Goal: Information Seeking & Learning: Learn about a topic

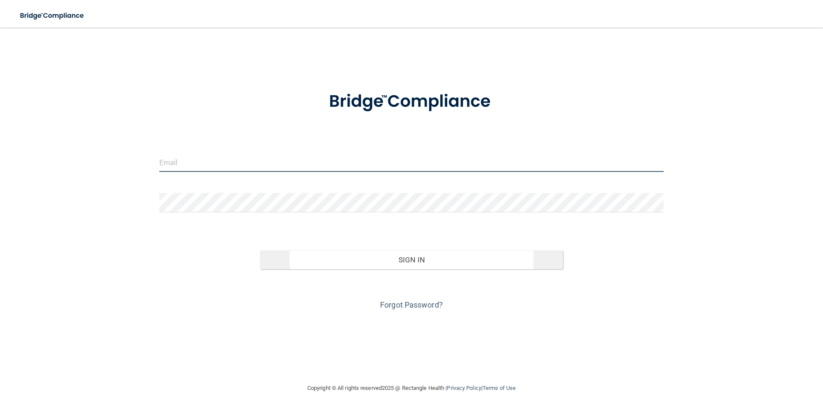
type input "[EMAIL_ADDRESS][DOMAIN_NAME]"
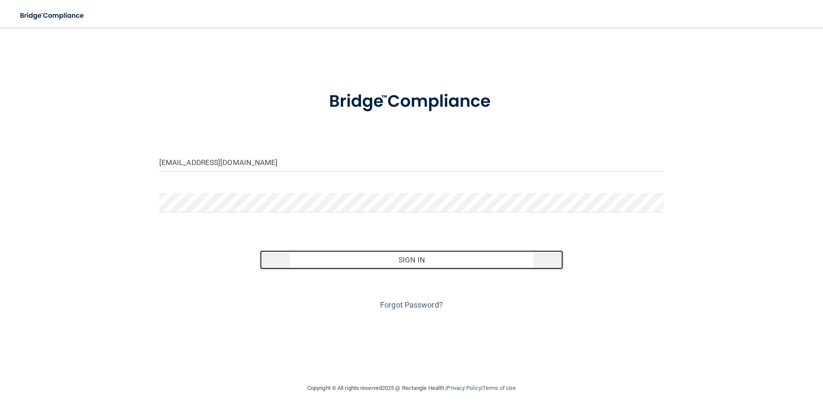
click at [405, 260] on button "Sign In" at bounding box center [411, 259] width 303 height 19
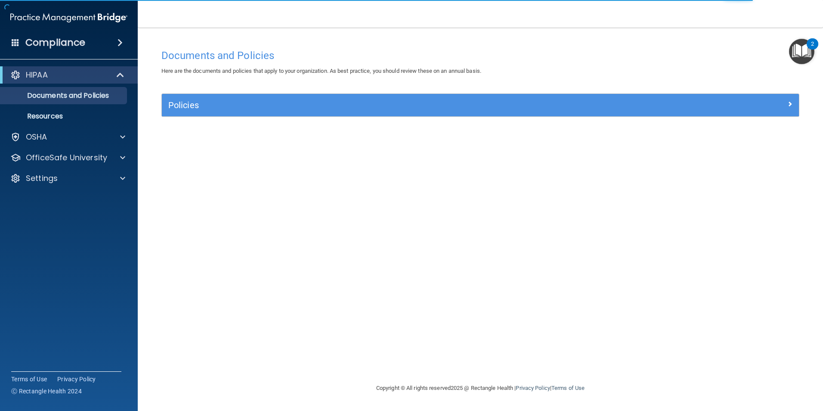
drag, startPoint x: 820, startPoint y: 0, endPoint x: 588, endPoint y: 46, distance: 236.9
click at [587, 46] on div "Documents and Policies" at bounding box center [480, 55] width 651 height 21
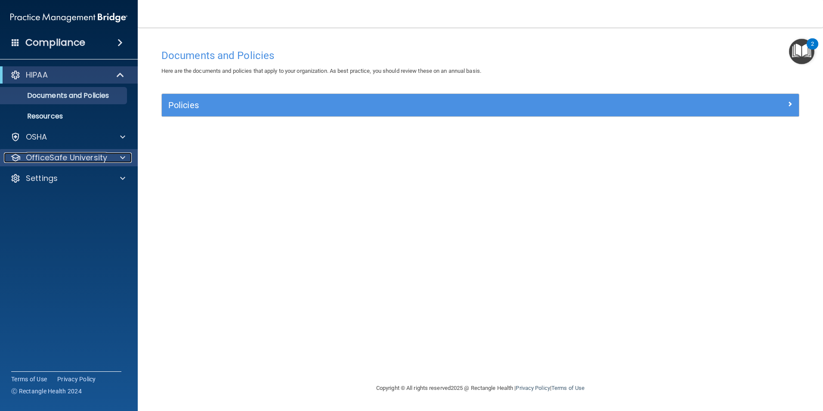
click at [62, 158] on p "OfficeSafe University" at bounding box center [66, 157] width 81 height 10
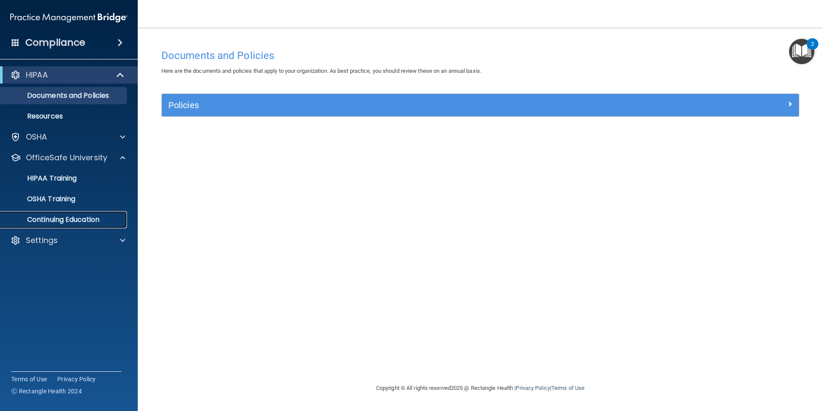
click at [65, 223] on p "Continuing Education" at bounding box center [65, 219] width 118 height 9
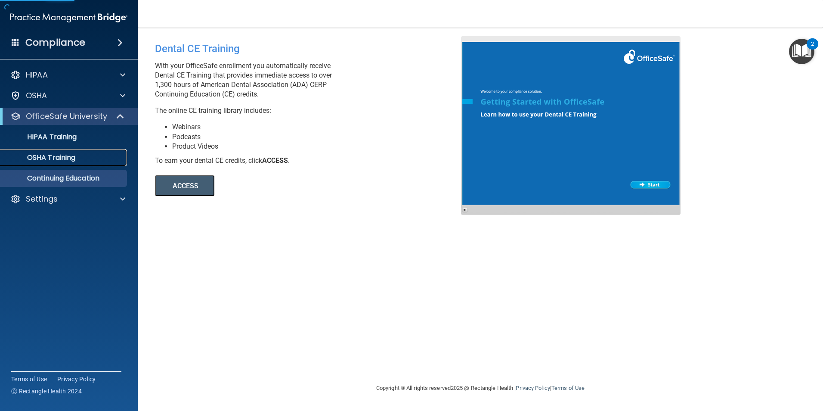
click at [44, 156] on p "OSHA Training" at bounding box center [41, 157] width 70 height 9
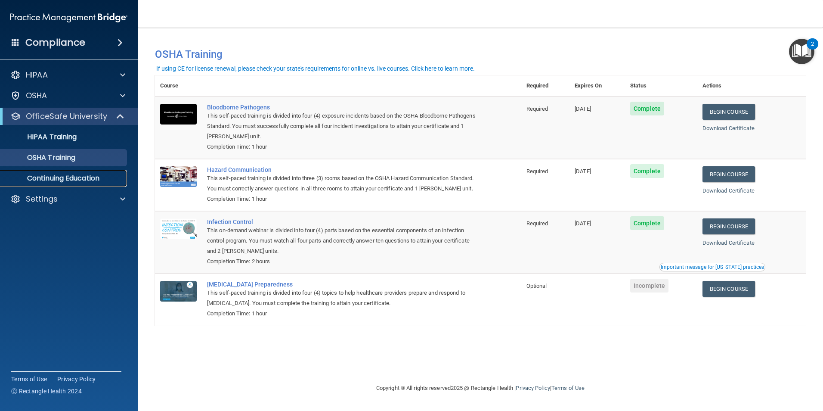
click at [81, 177] on p "Continuing Education" at bounding box center [65, 178] width 118 height 9
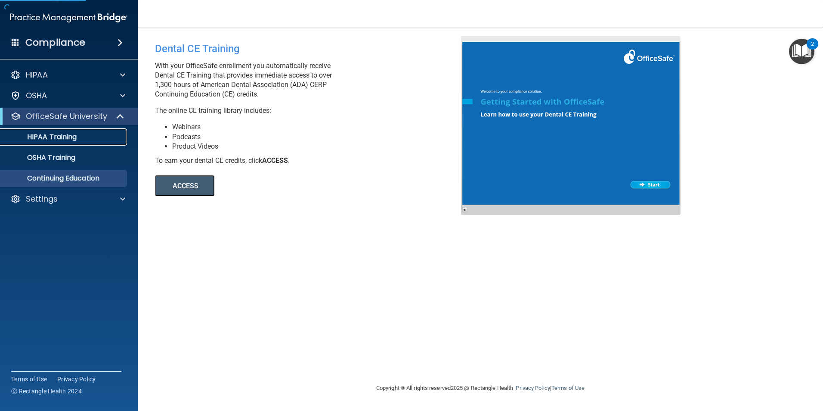
click at [57, 142] on link "HIPAA Training" at bounding box center [59, 136] width 136 height 17
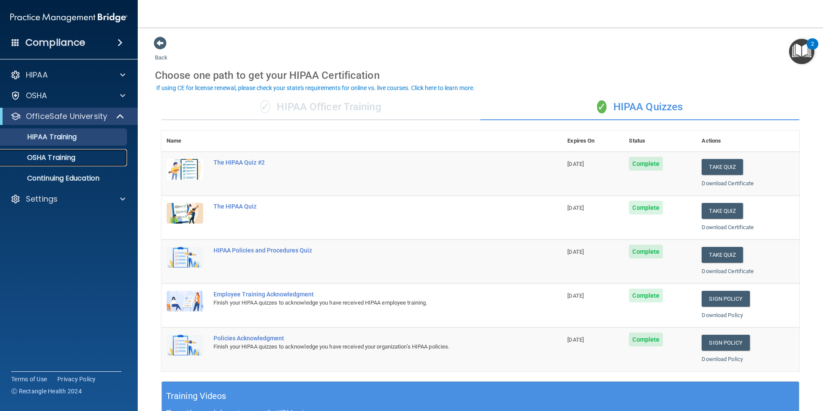
click at [49, 161] on p "OSHA Training" at bounding box center [41, 157] width 70 height 9
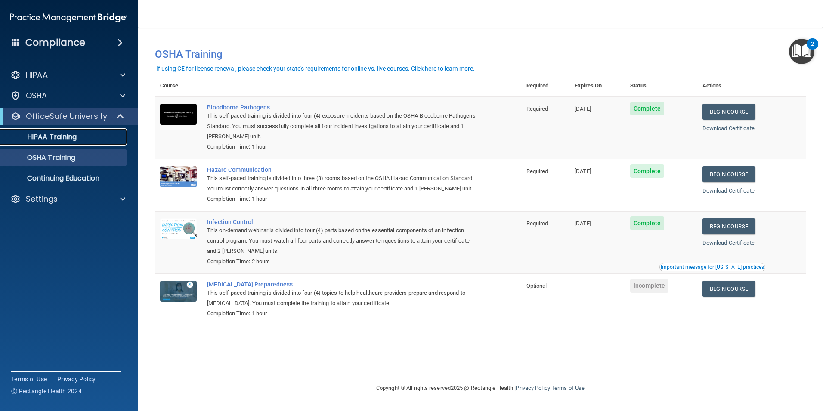
click at [56, 136] on p "HIPAA Training" at bounding box center [41, 137] width 71 height 9
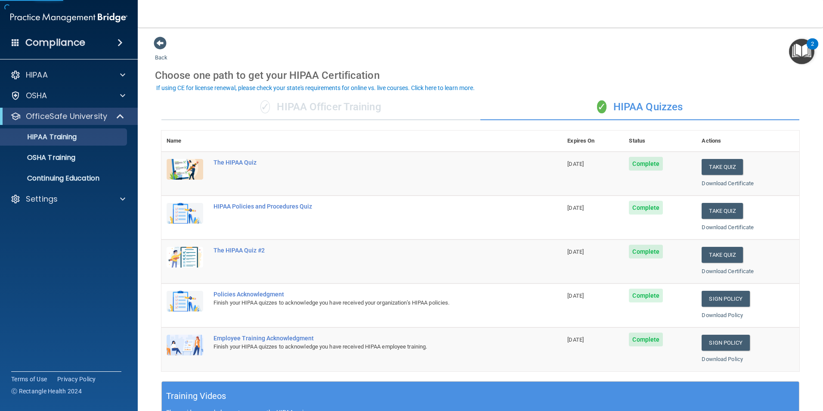
click at [286, 106] on div "✓ HIPAA Officer Training" at bounding box center [320, 107] width 319 height 26
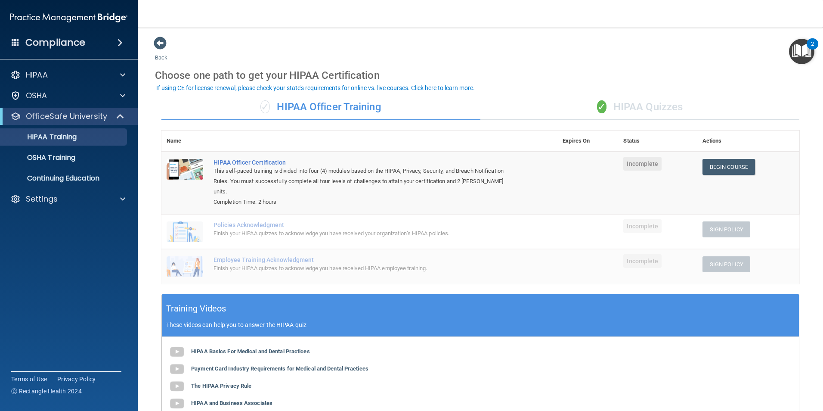
click at [625, 100] on div "✓ HIPAA Quizzes" at bounding box center [640, 107] width 319 height 26
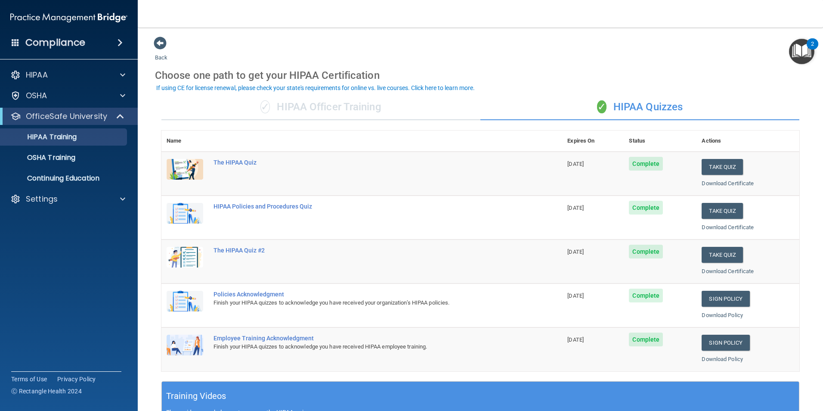
click at [304, 105] on div "✓ HIPAA Officer Training" at bounding box center [320, 107] width 319 height 26
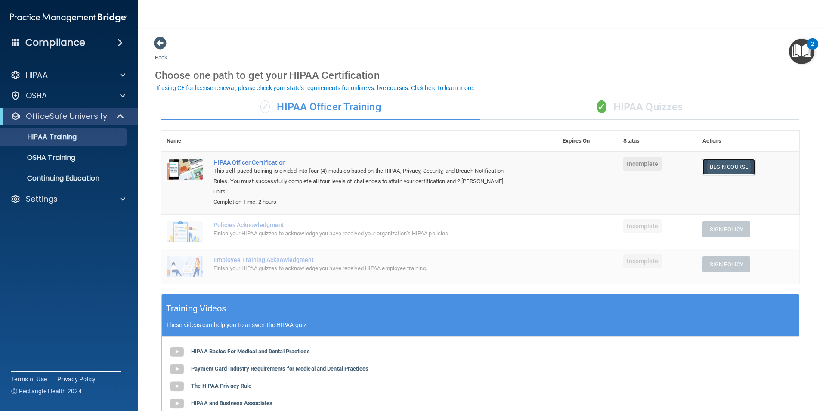
click at [730, 166] on link "Begin Course" at bounding box center [729, 167] width 53 height 16
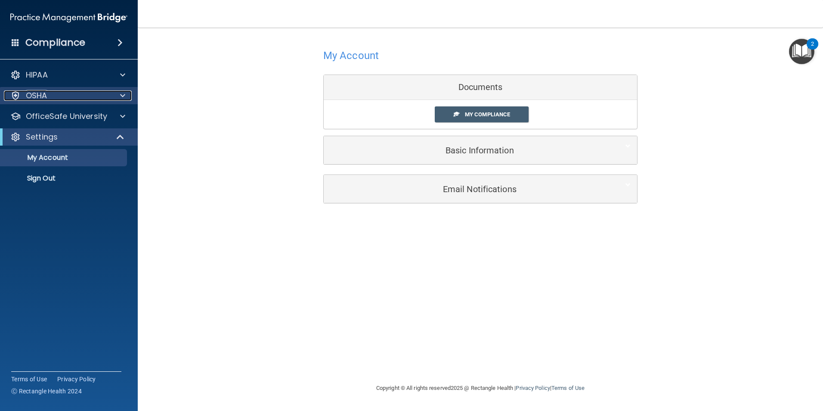
click at [49, 93] on div "OSHA" at bounding box center [57, 95] width 107 height 10
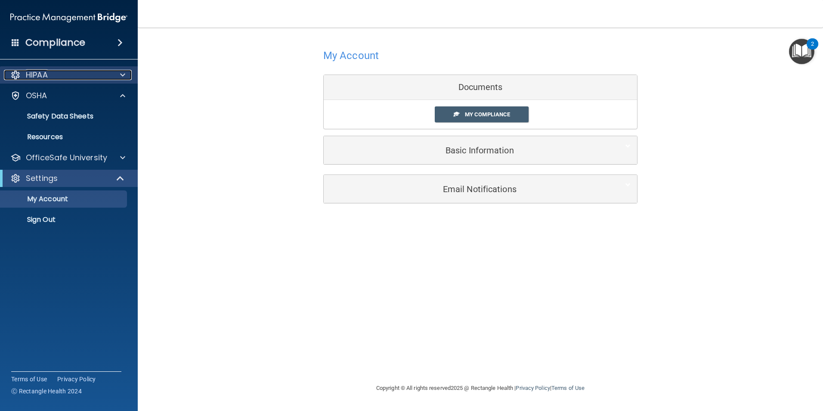
click at [51, 78] on div "HIPAA" at bounding box center [57, 75] width 107 height 10
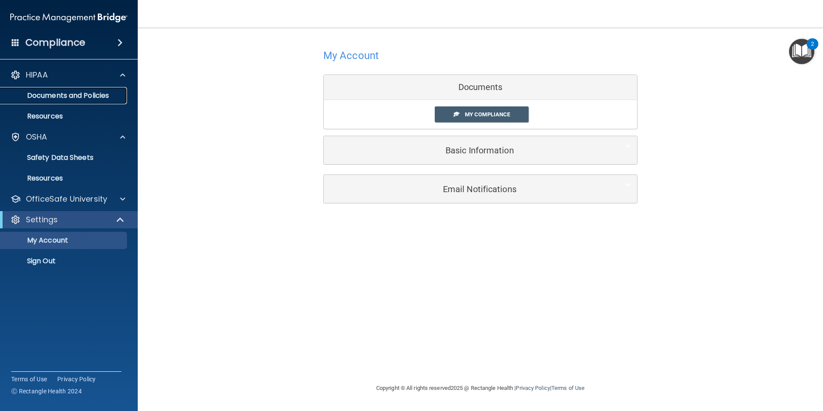
click at [56, 98] on p "Documents and Policies" at bounding box center [65, 95] width 118 height 9
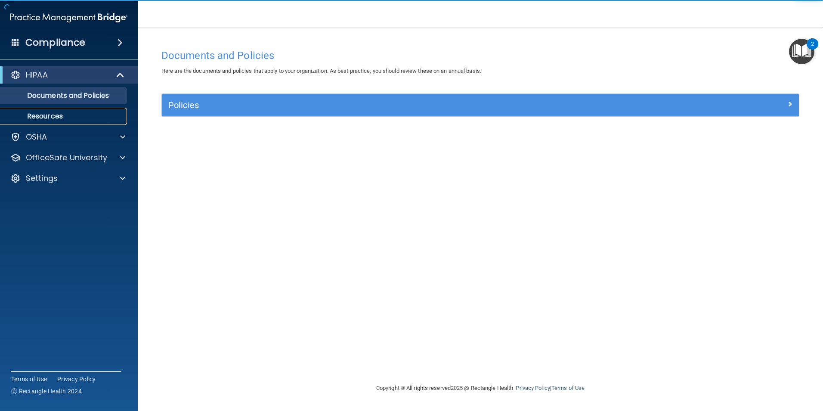
click at [40, 116] on p "Resources" at bounding box center [65, 116] width 118 height 9
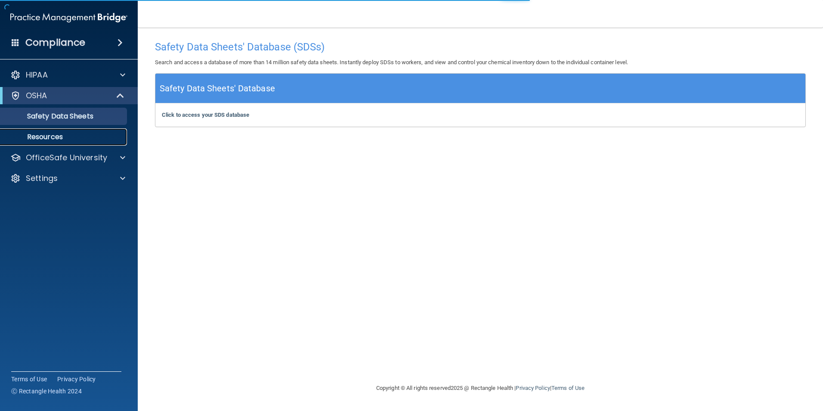
click at [43, 140] on p "Resources" at bounding box center [65, 137] width 118 height 9
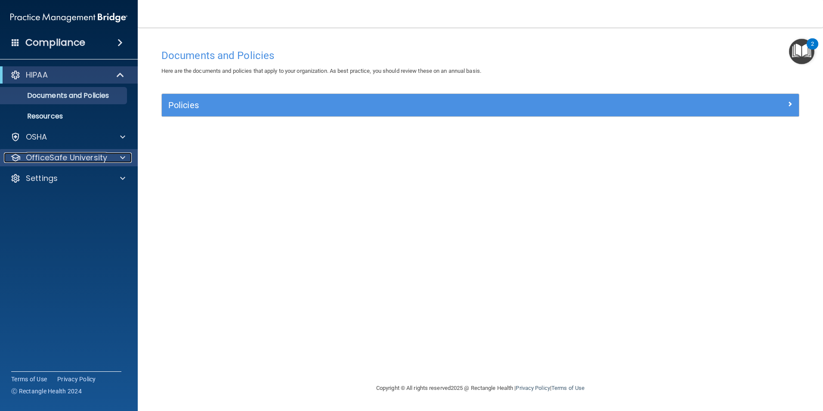
click at [45, 159] on p "OfficeSafe University" at bounding box center [66, 157] width 81 height 10
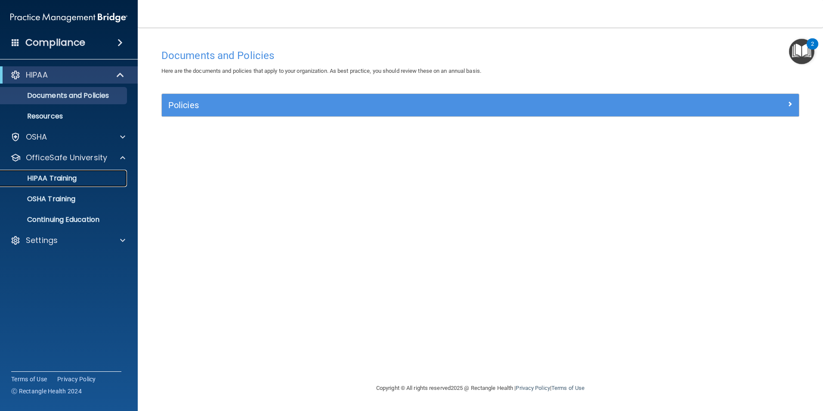
click at [68, 180] on p "HIPAA Training" at bounding box center [41, 178] width 71 height 9
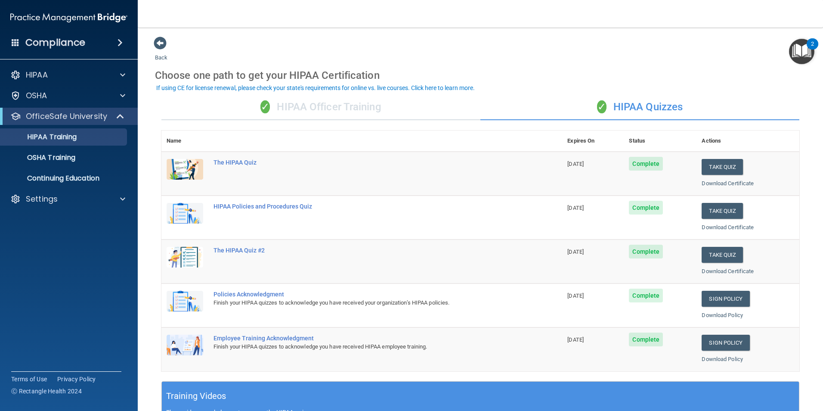
click at [301, 100] on div "✓ HIPAA Officer Training" at bounding box center [320, 107] width 319 height 26
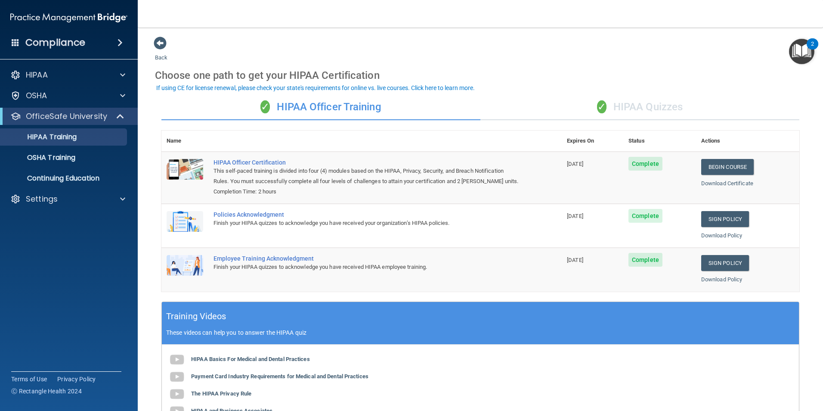
click at [447, 43] on div "Back Choose one path to get your HIPAA Certification ✓ HIPAA Officer Training ✓…" at bounding box center [480, 285] width 651 height 498
